Goal: Complete application form

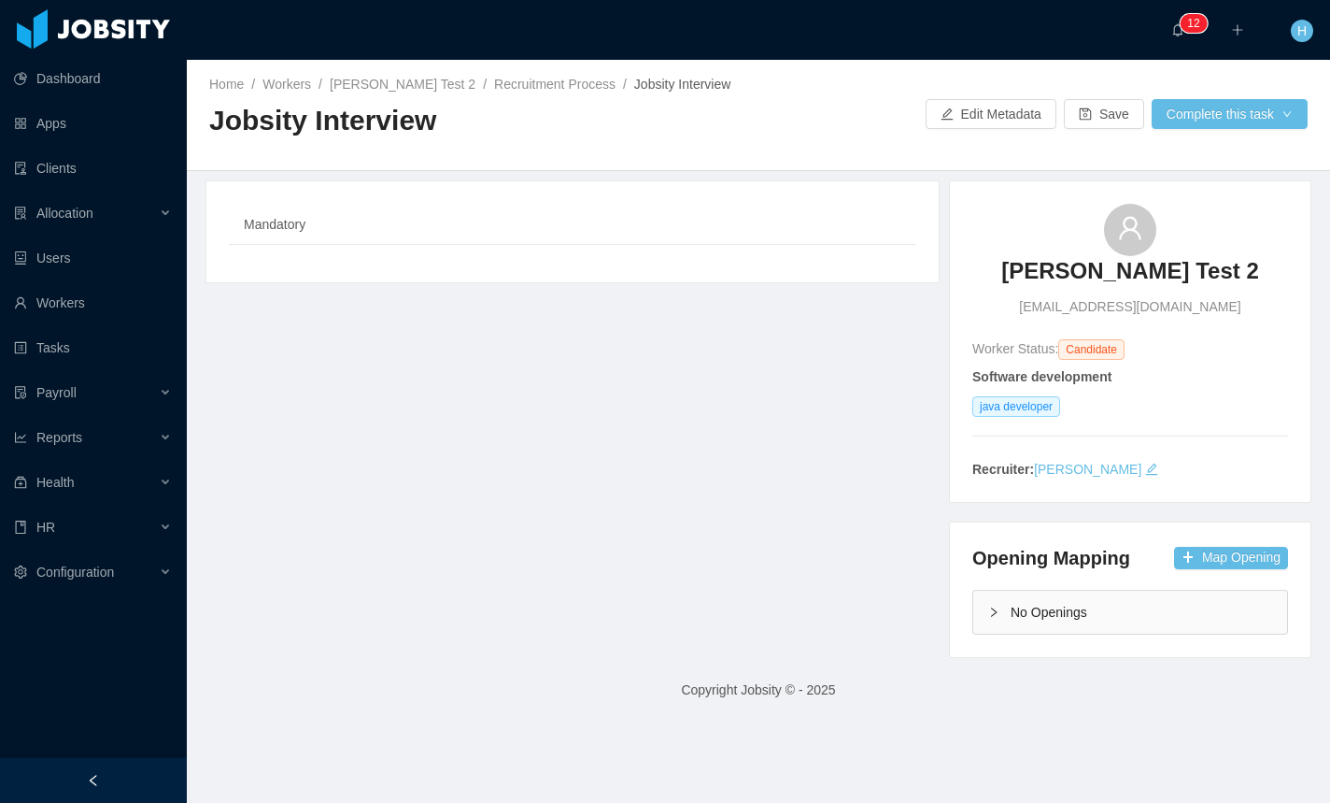
click at [634, 358] on div "**********" at bounding box center [758, 418] width 1153 height 477
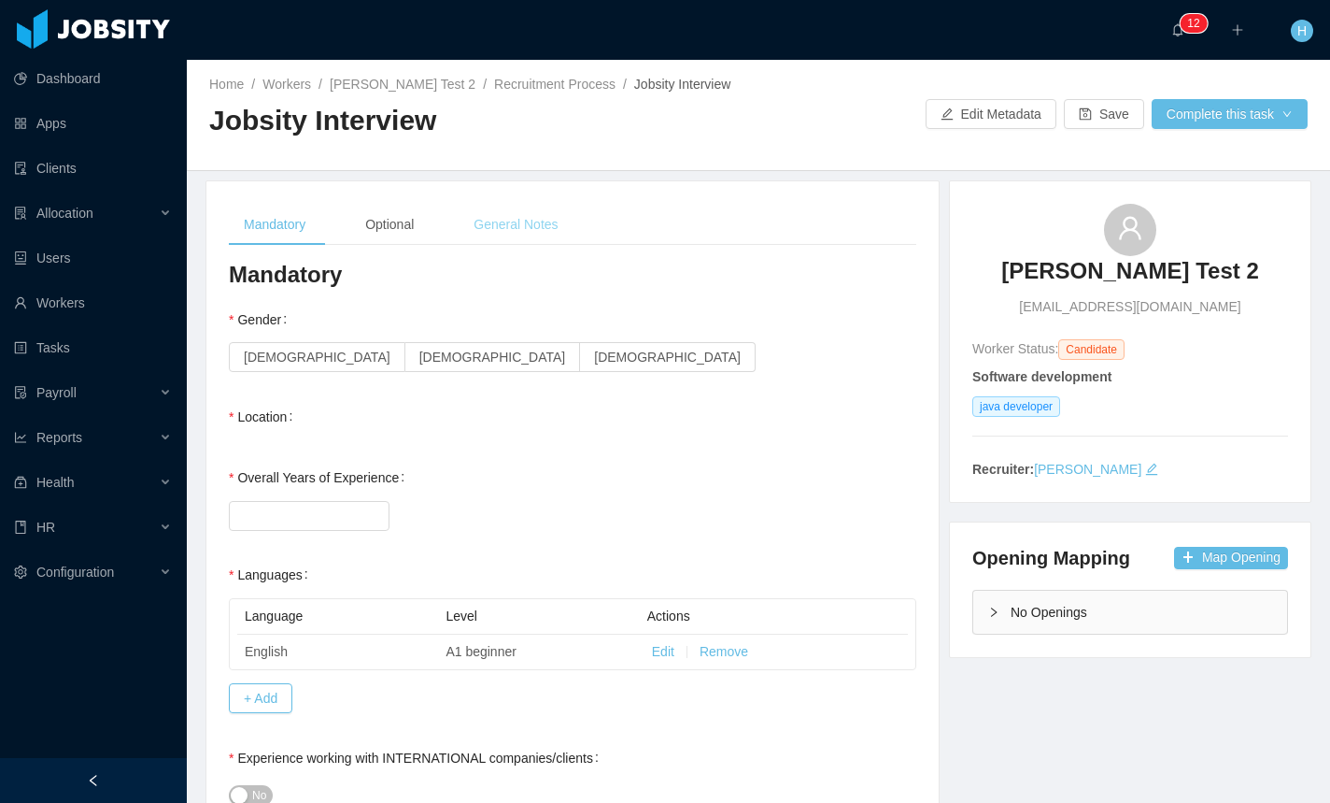
click at [408, 224] on div "Optional" at bounding box center [389, 225] width 78 height 42
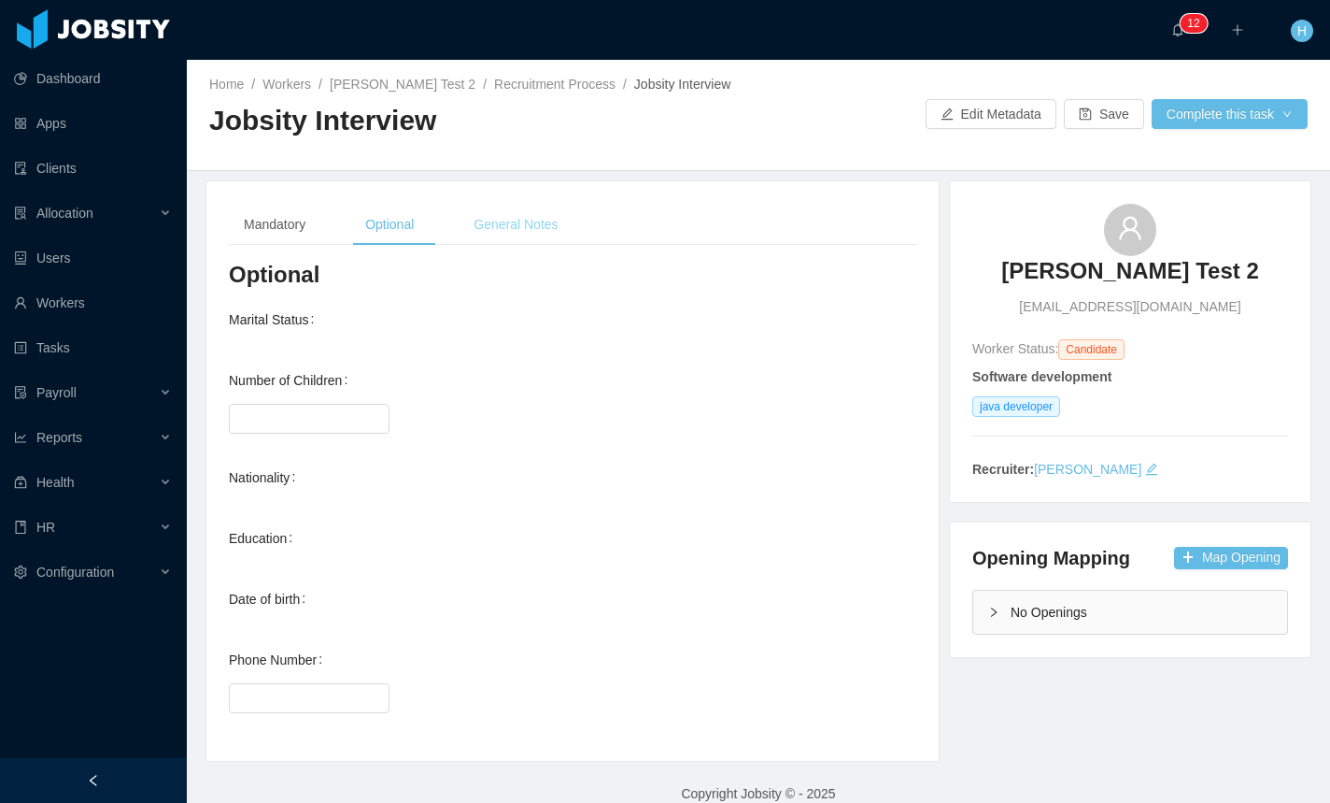
click at [505, 213] on div "General Notes" at bounding box center [516, 225] width 114 height 42
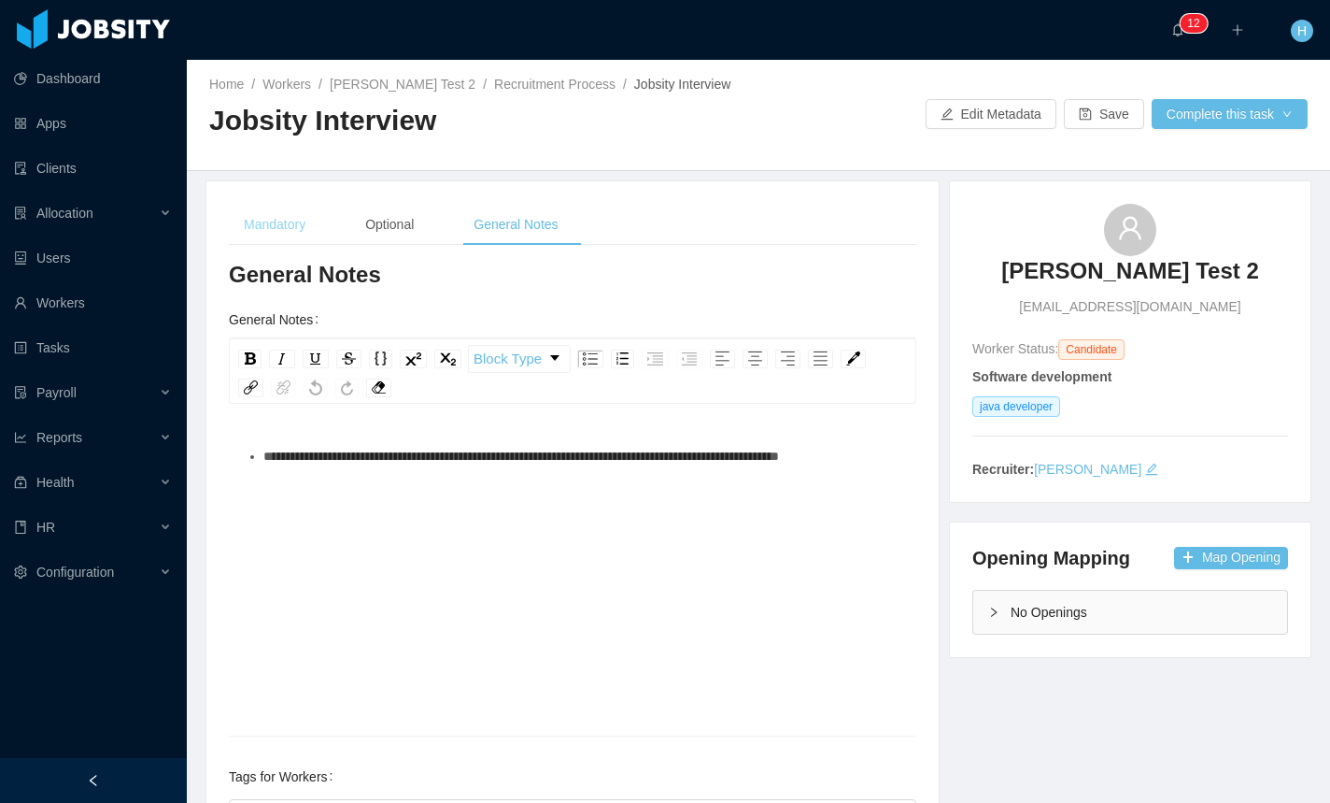
drag, startPoint x: 265, startPoint y: 215, endPoint x: 232, endPoint y: 226, distance: 35.5
click at [265, 215] on div "Mandatory" at bounding box center [275, 225] width 92 height 42
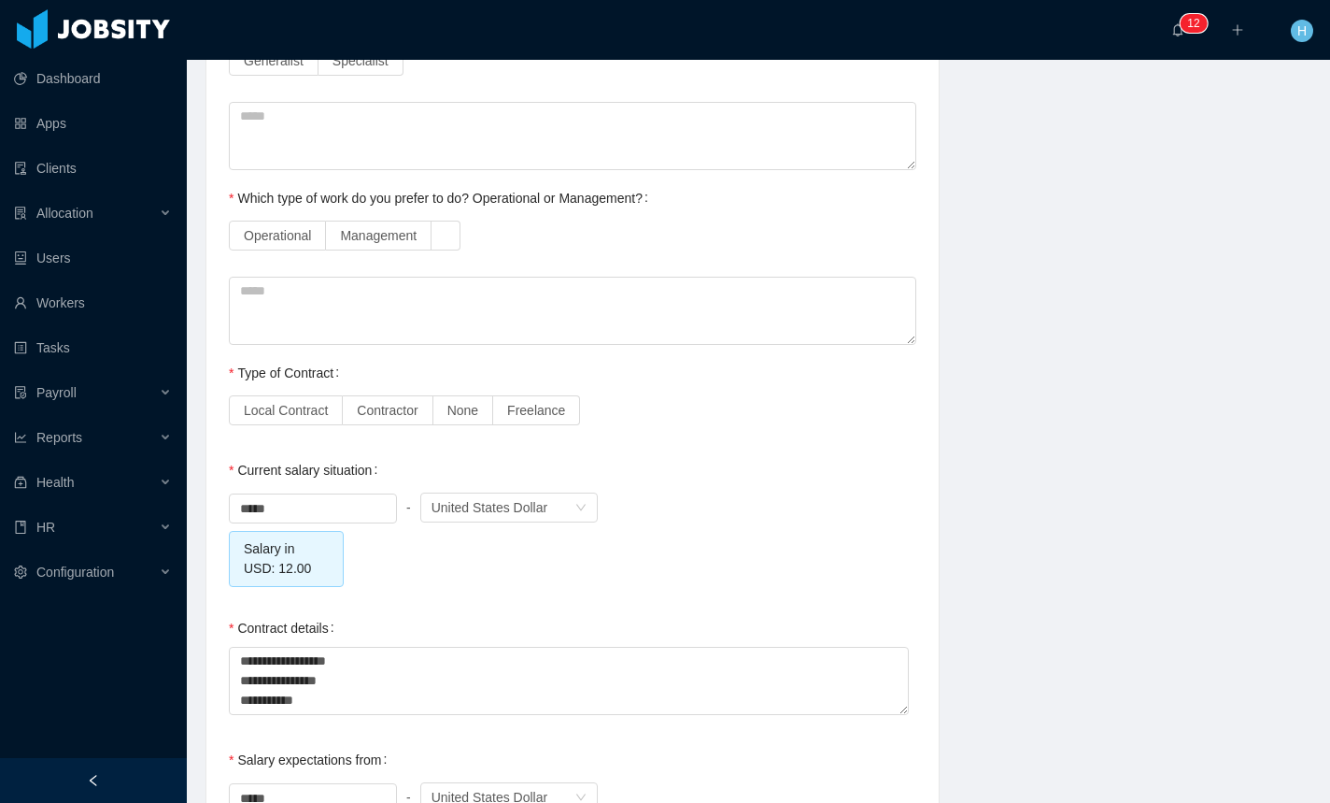
scroll to position [1520, 0]
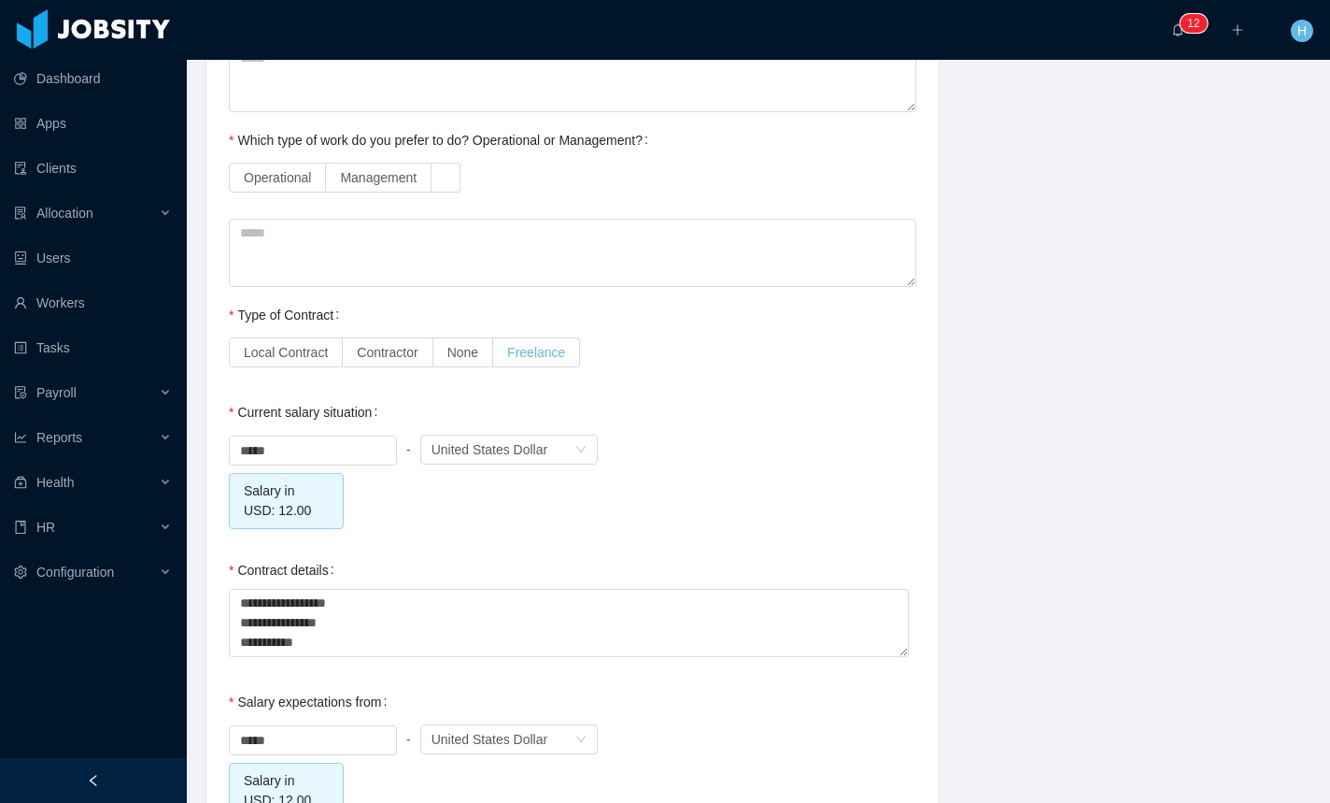
click at [515, 360] on label "Freelance" at bounding box center [536, 352] width 87 height 30
click at [311, 355] on span "Local Contract" at bounding box center [286, 352] width 84 height 15
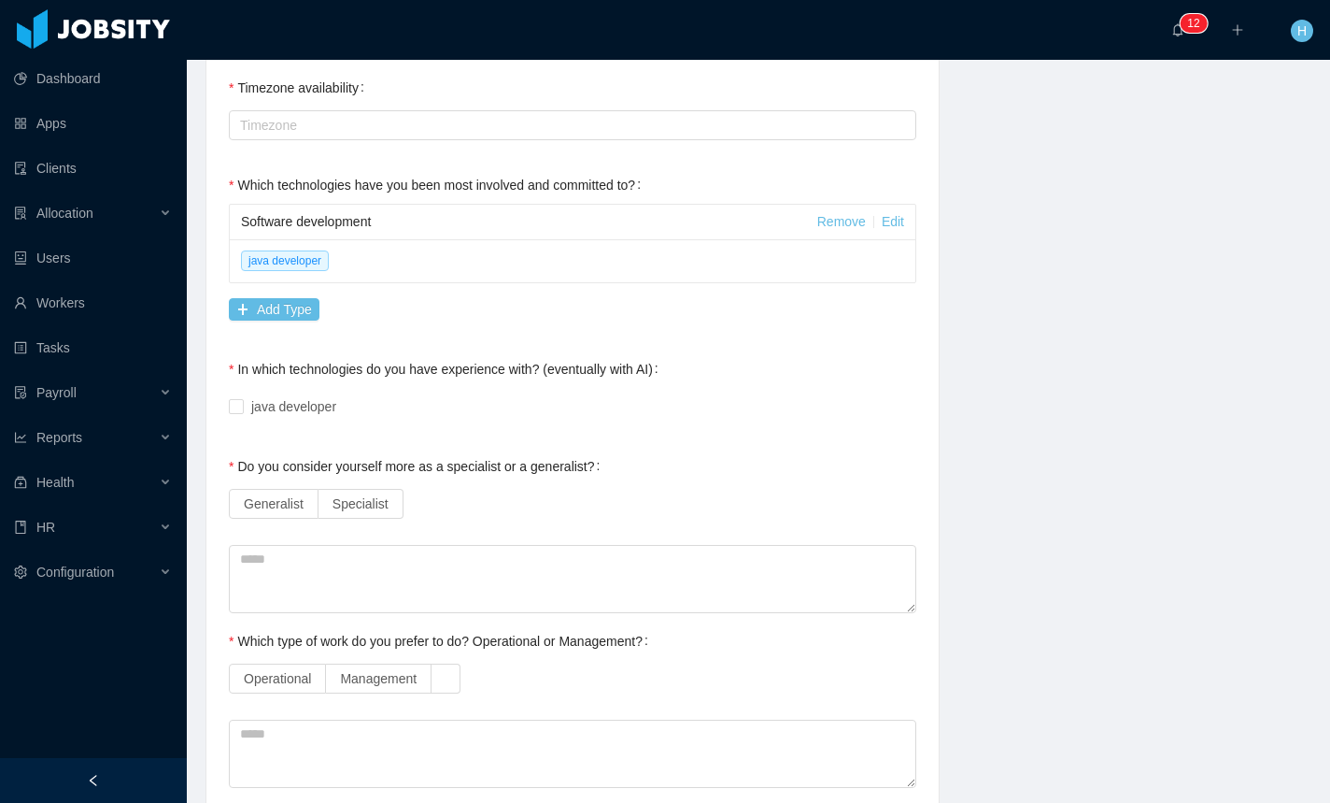
scroll to position [1022, 0]
